Goal: Task Accomplishment & Management: Manage account settings

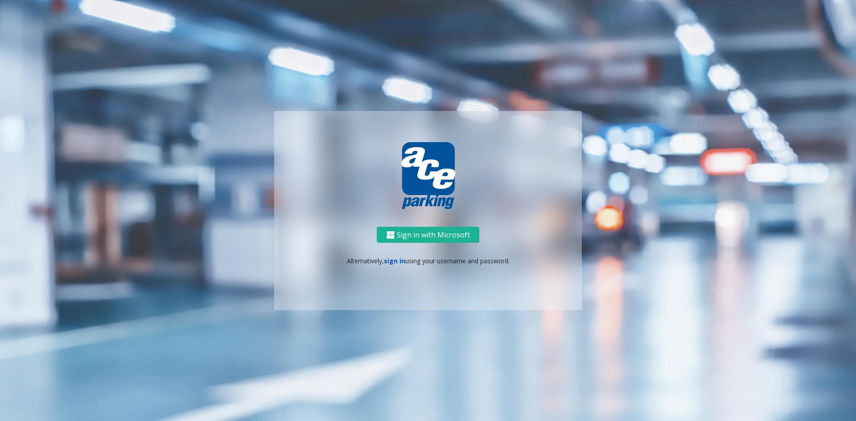
click at [391, 263] on link "sign in" at bounding box center [394, 261] width 21 height 8
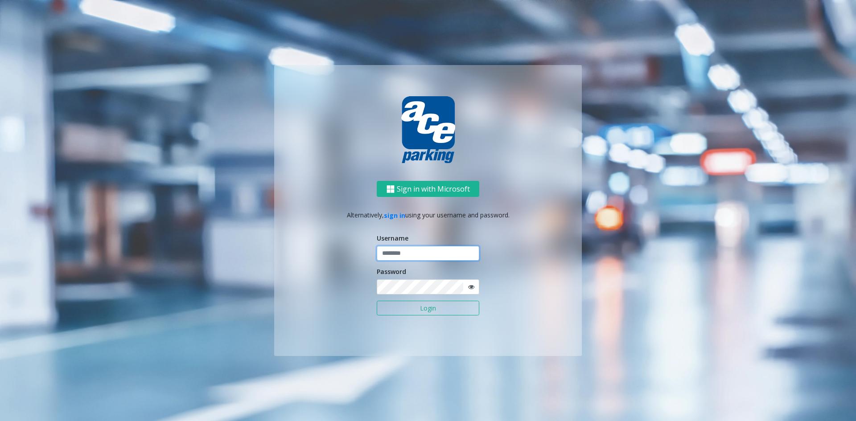
click at [415, 253] on input "text" at bounding box center [428, 253] width 103 height 15
type input "**********"
click at [377, 301] on button "Login" at bounding box center [428, 308] width 103 height 15
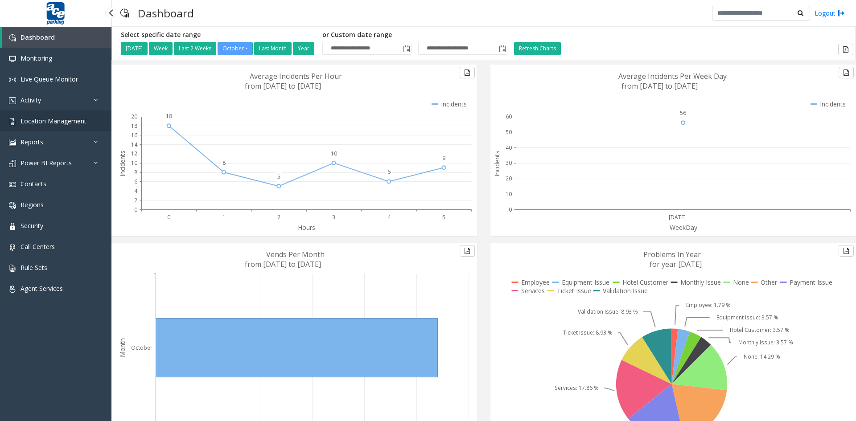
click at [51, 120] on span "Location Management" at bounding box center [54, 121] width 66 height 8
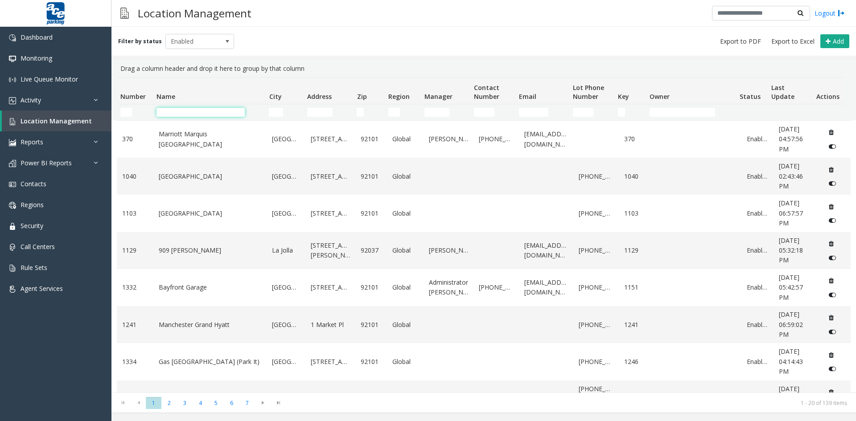
click at [176, 110] on input "Name Filter" at bounding box center [200, 112] width 88 height 9
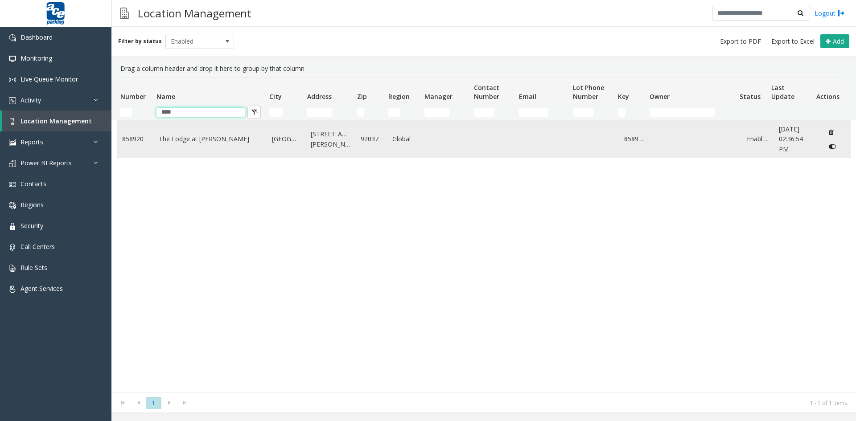
type input "****"
click at [190, 140] on link "The Lodge at [PERSON_NAME]" at bounding box center [210, 139] width 103 height 10
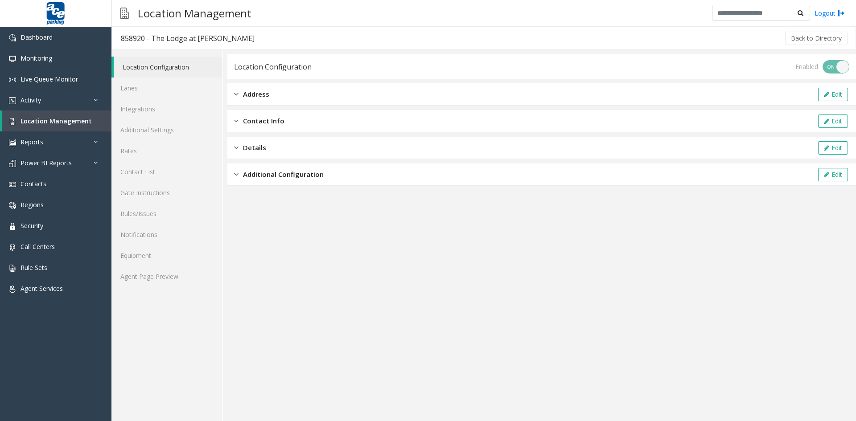
click at [236, 122] on img at bounding box center [236, 121] width 4 height 10
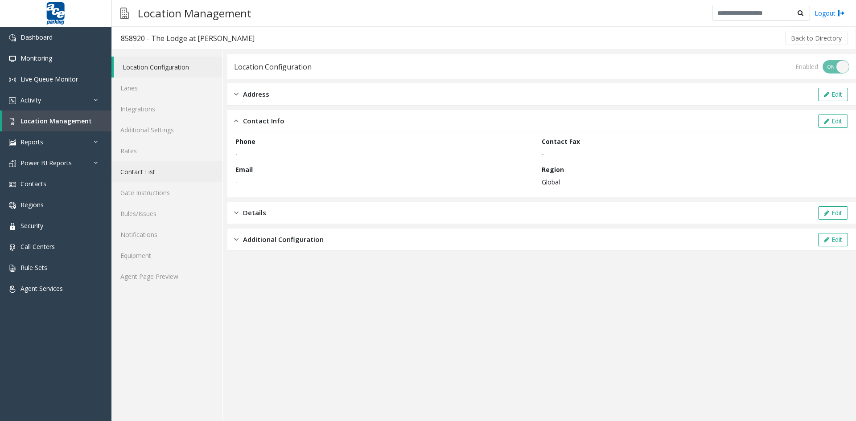
click at [133, 172] on link "Contact List" at bounding box center [166, 171] width 111 height 21
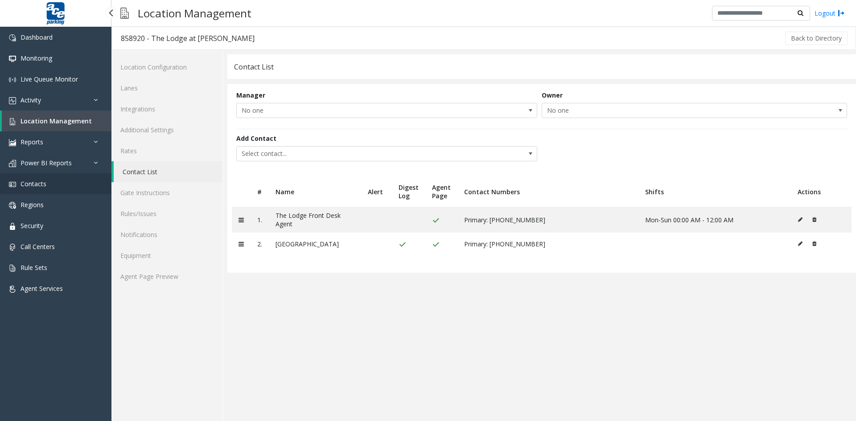
click at [41, 185] on span "Contacts" at bounding box center [34, 184] width 26 height 8
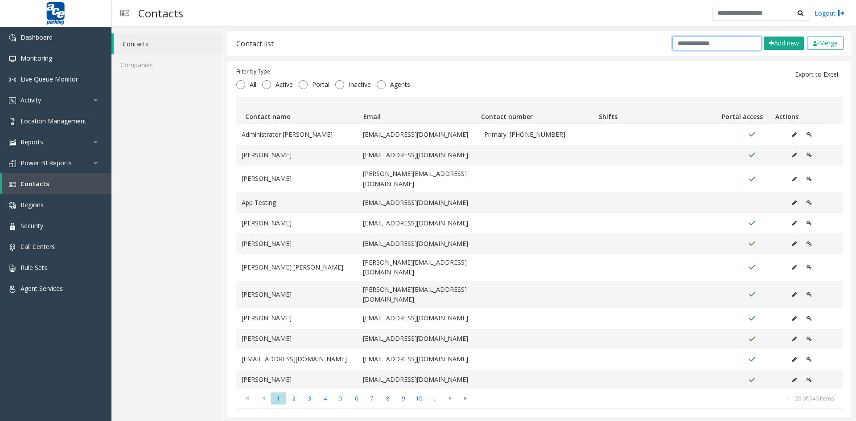
click at [672, 45] on input "text" at bounding box center [716, 44] width 89 height 14
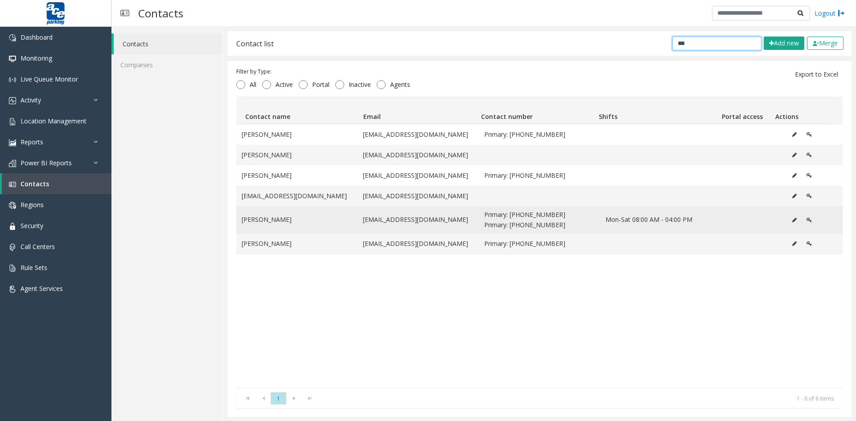
type input "***"
click at [792, 222] on icon "Data table" at bounding box center [794, 220] width 4 height 5
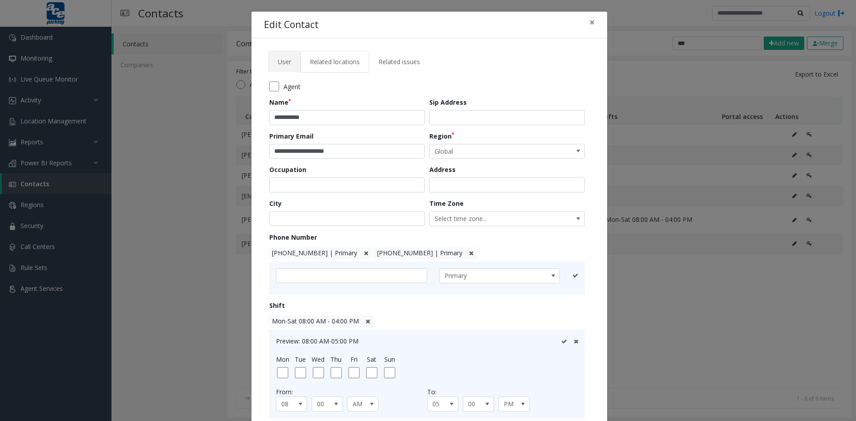
click at [340, 65] on span "Related locations" at bounding box center [335, 62] width 50 height 8
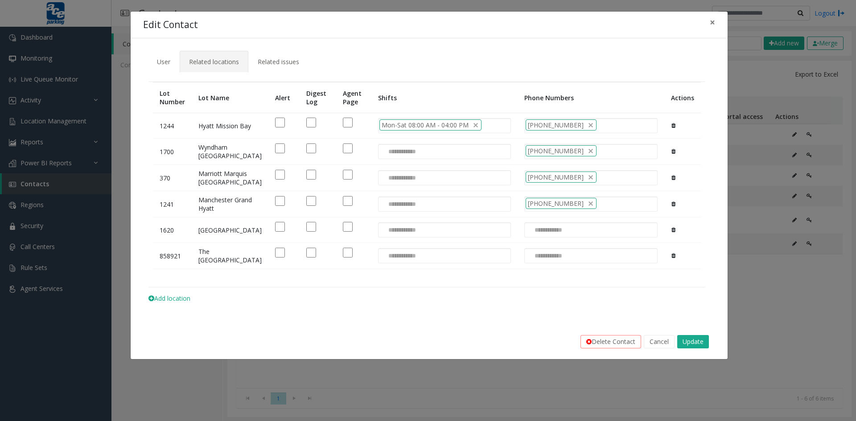
click at [162, 303] on span "Add location" at bounding box center [169, 298] width 42 height 8
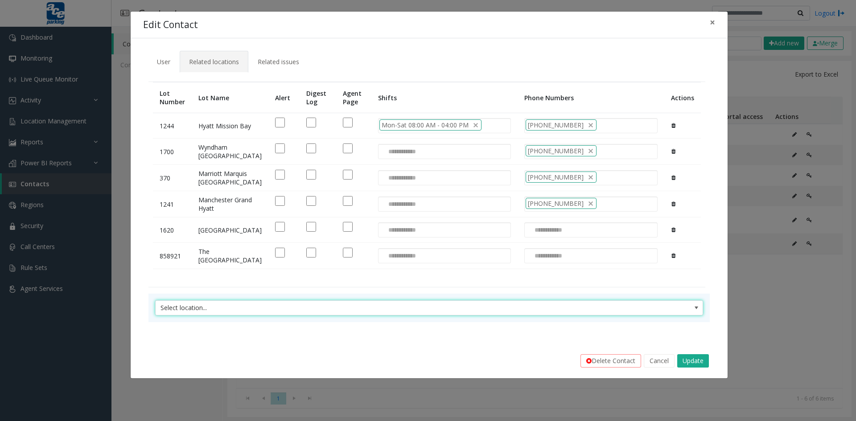
click at [193, 315] on span "Select location..." at bounding box center [374, 308] width 437 height 14
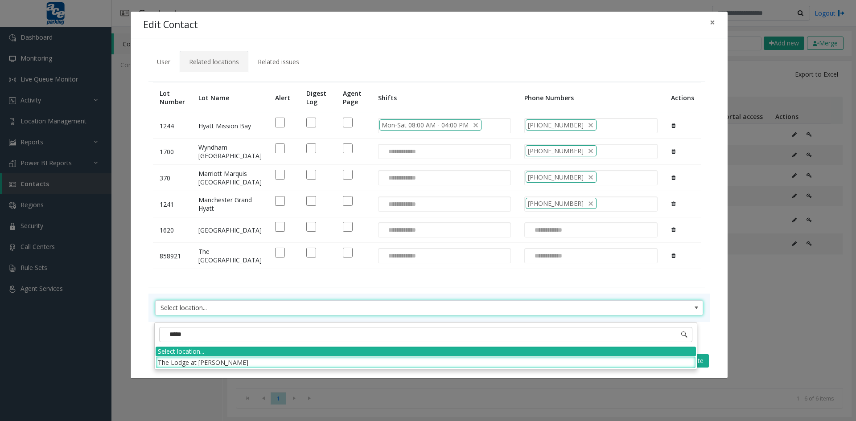
type input "******"
click at [197, 362] on li "The Lodge at [PERSON_NAME]" at bounding box center [426, 363] width 540 height 12
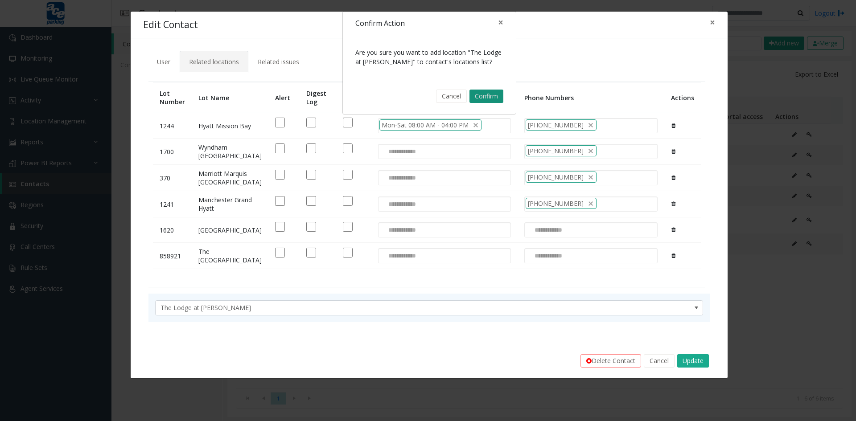
click at [483, 98] on button "Confirm" at bounding box center [486, 96] width 34 height 13
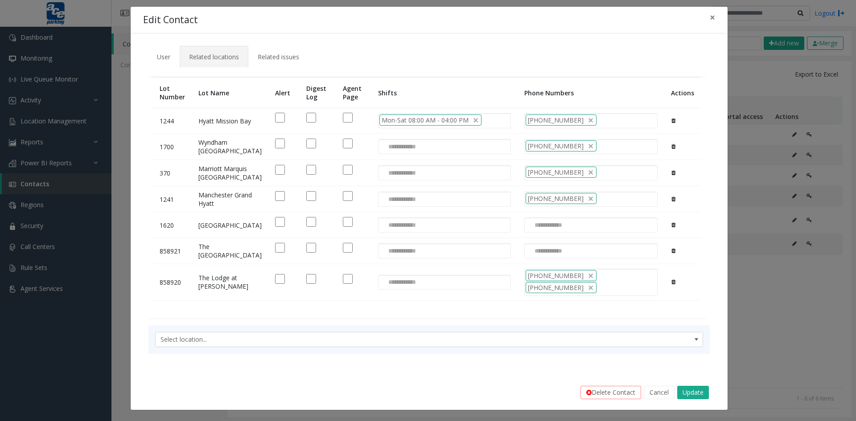
scroll to position [73, 0]
click at [688, 394] on button "Update" at bounding box center [693, 392] width 32 height 13
